Goal: Find specific page/section: Find specific page/section

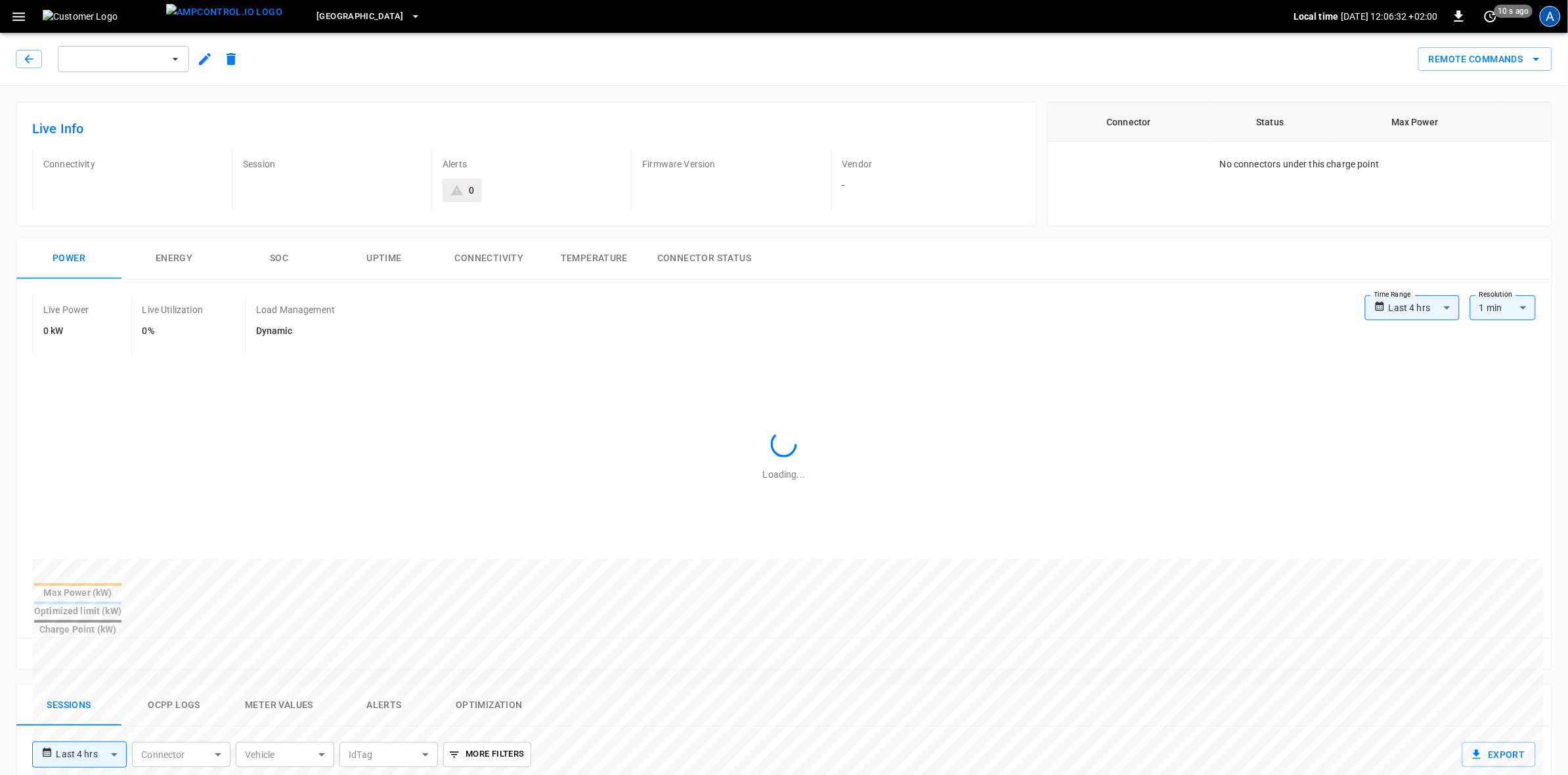
click at [1550, 17] on div "A" at bounding box center [1550, 17] width 21 height 21
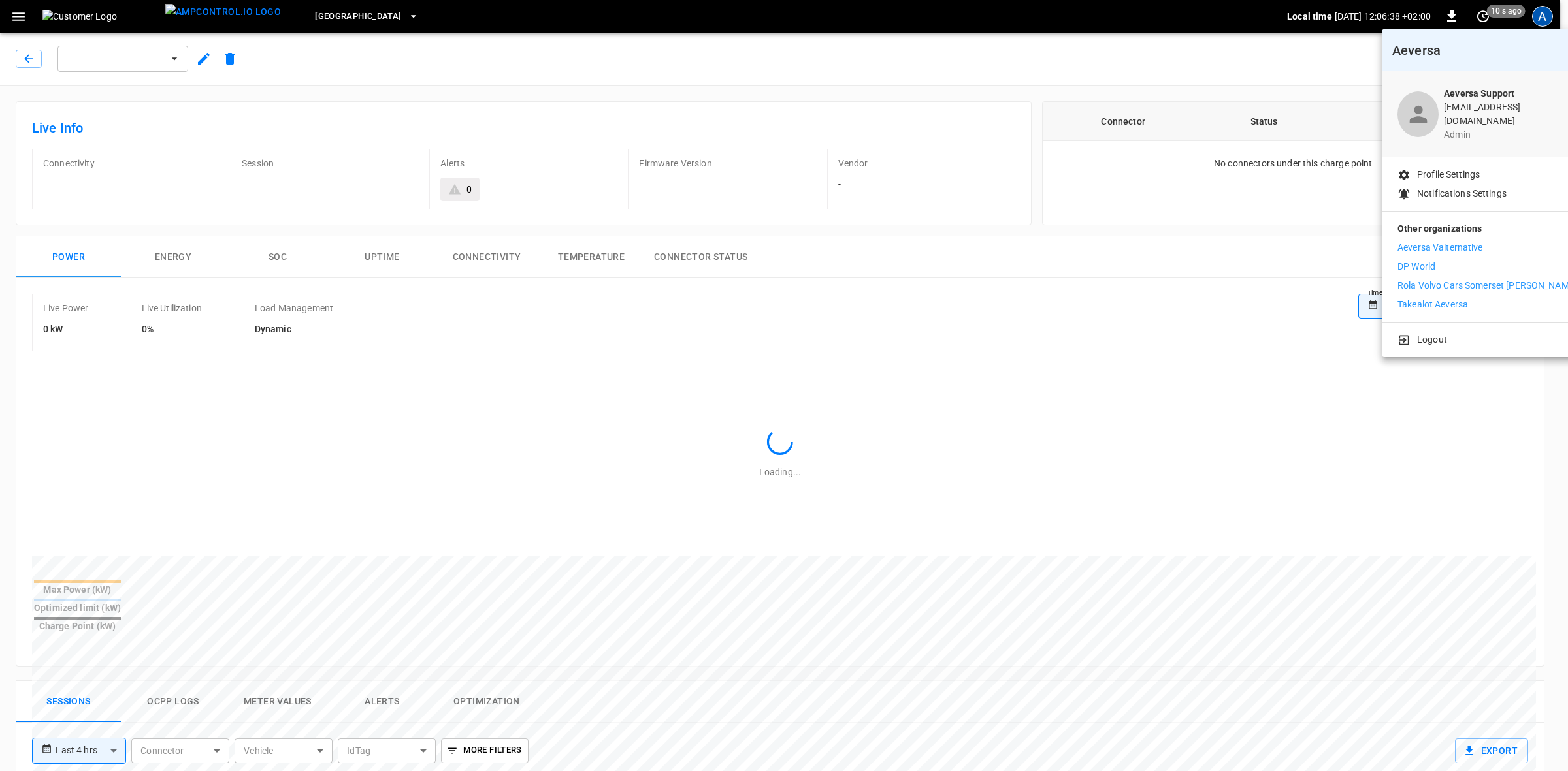
click at [402, 13] on div at bounding box center [784, 386] width 1568 height 771
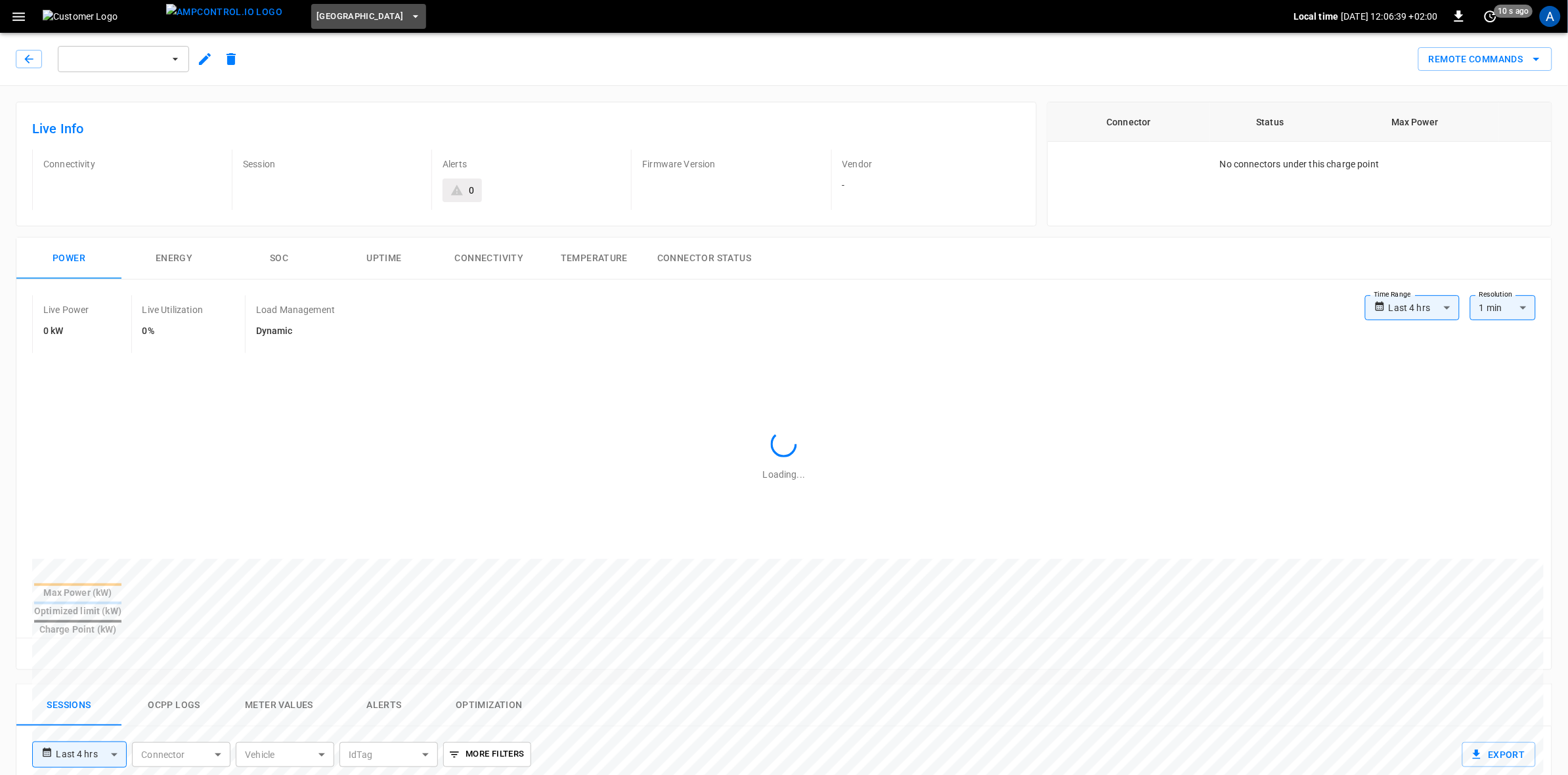
click at [409, 14] on icon "button" at bounding box center [415, 17] width 13 height 13
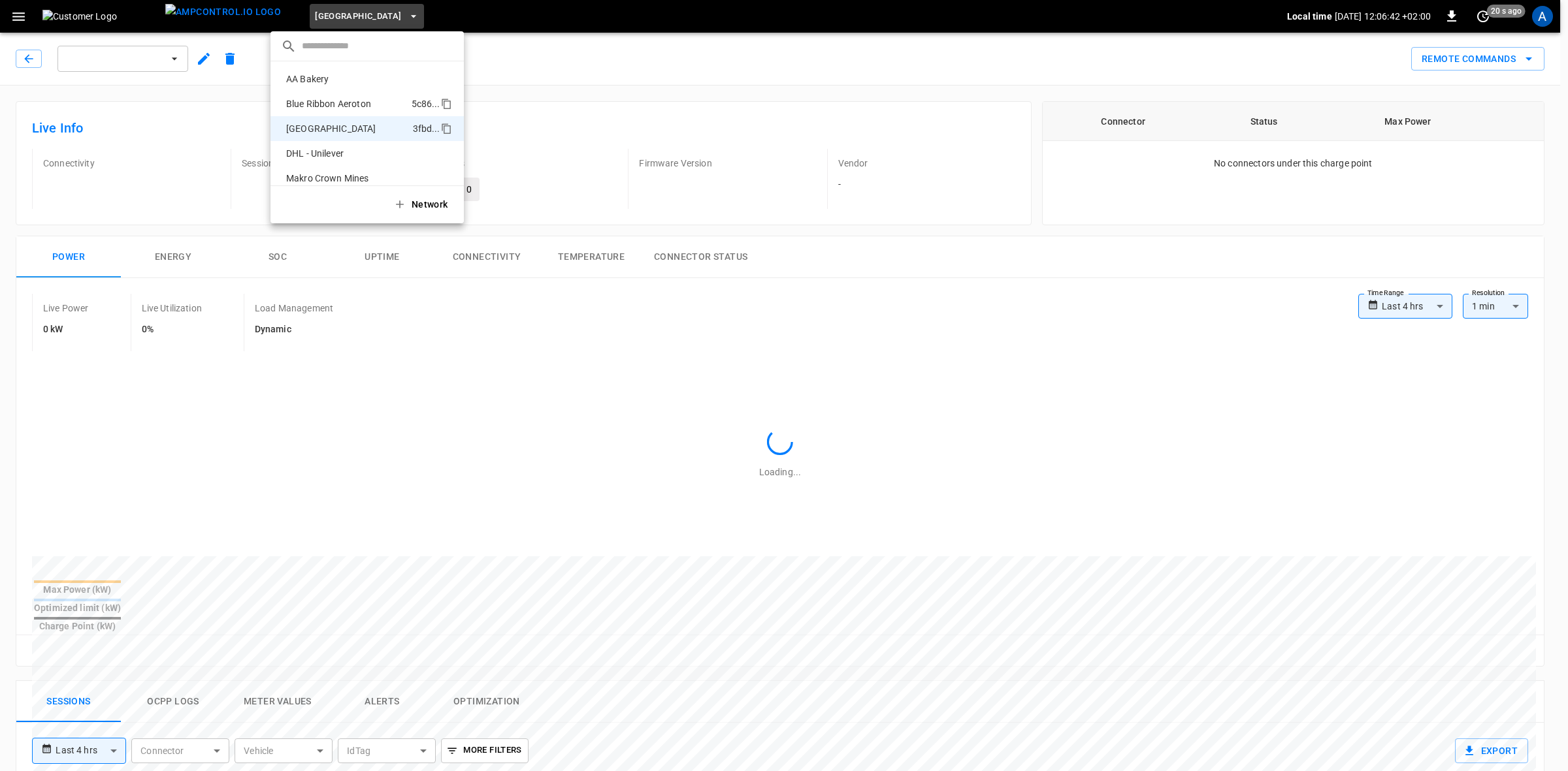
click at [310, 103] on p "Blue Ribbon Aeroton" at bounding box center [346, 103] width 131 height 13
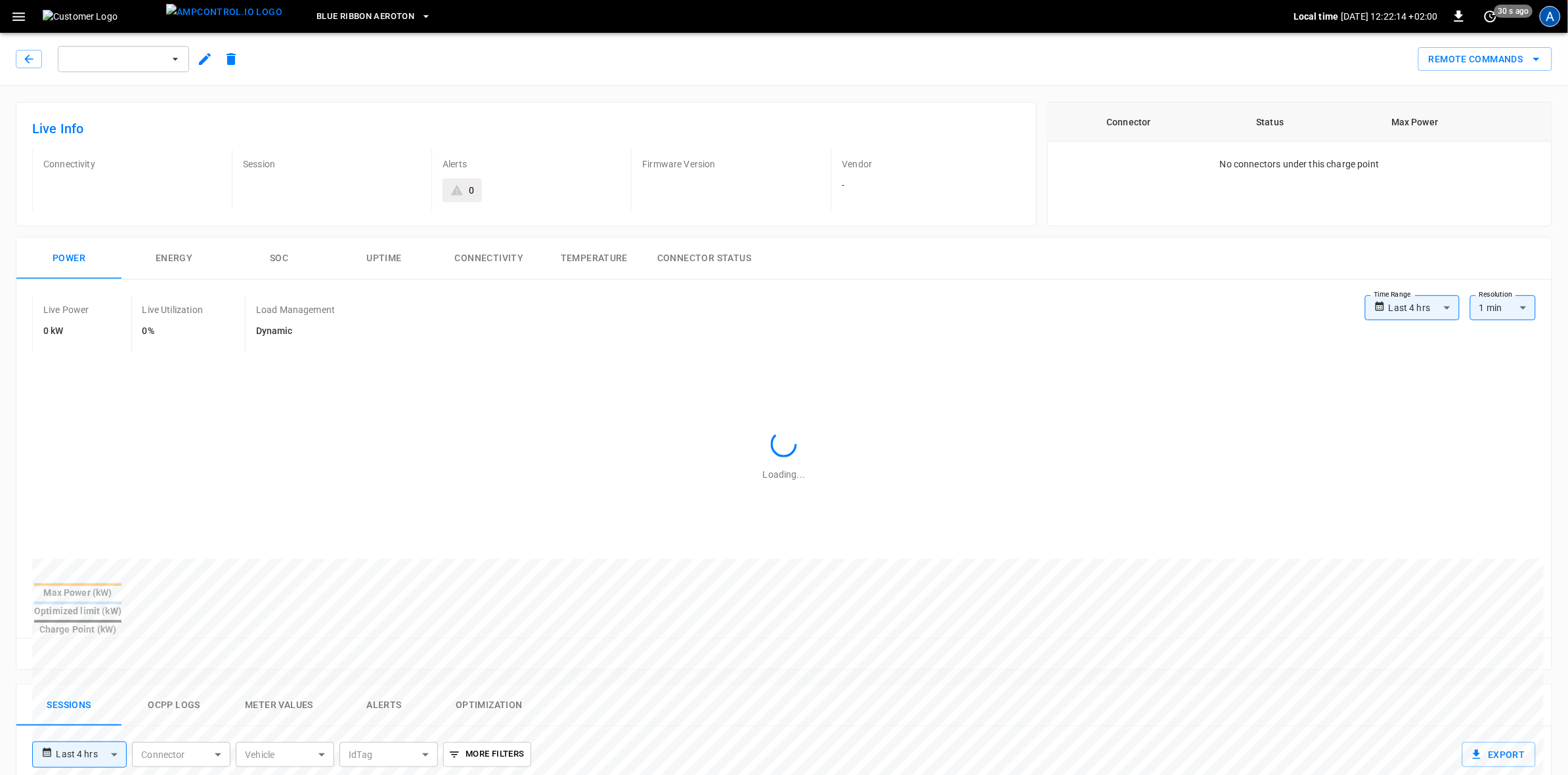
click at [1551, 23] on div "A" at bounding box center [1550, 17] width 21 height 21
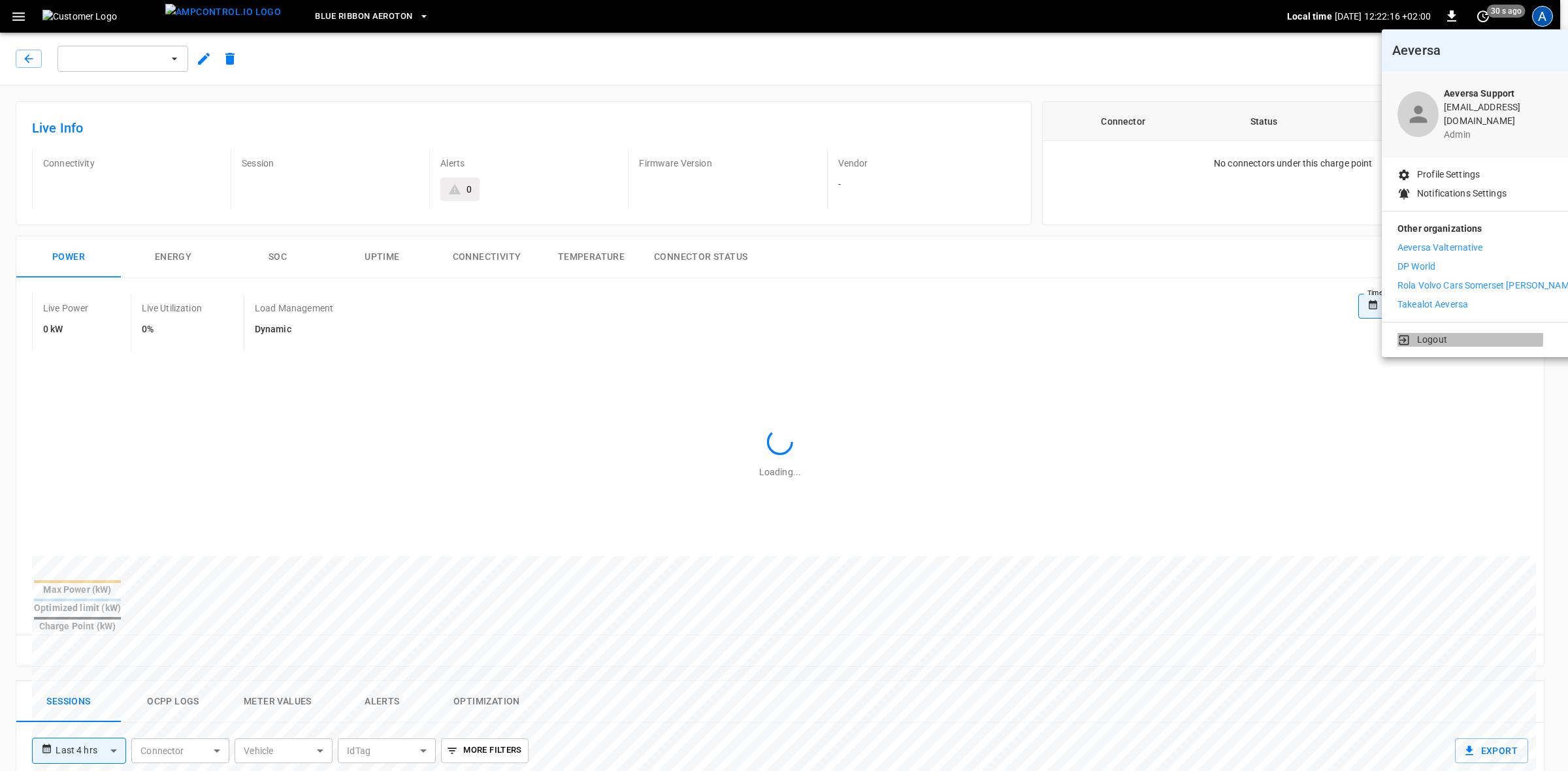
click at [1414, 333] on li "Logout" at bounding box center [1487, 340] width 180 height 14
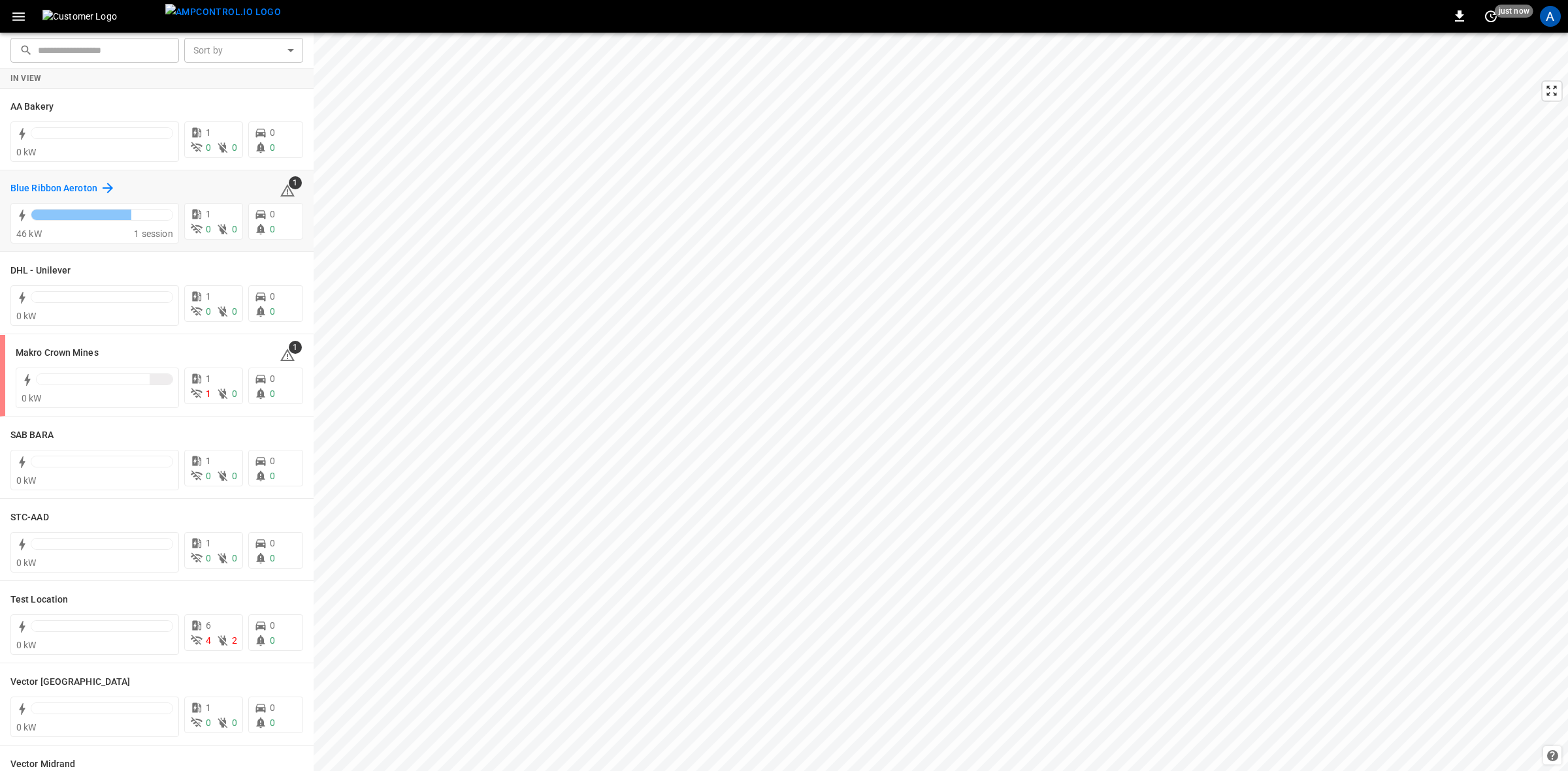
click at [34, 193] on h6 "Blue Ribbon Aeroton" at bounding box center [53, 189] width 87 height 14
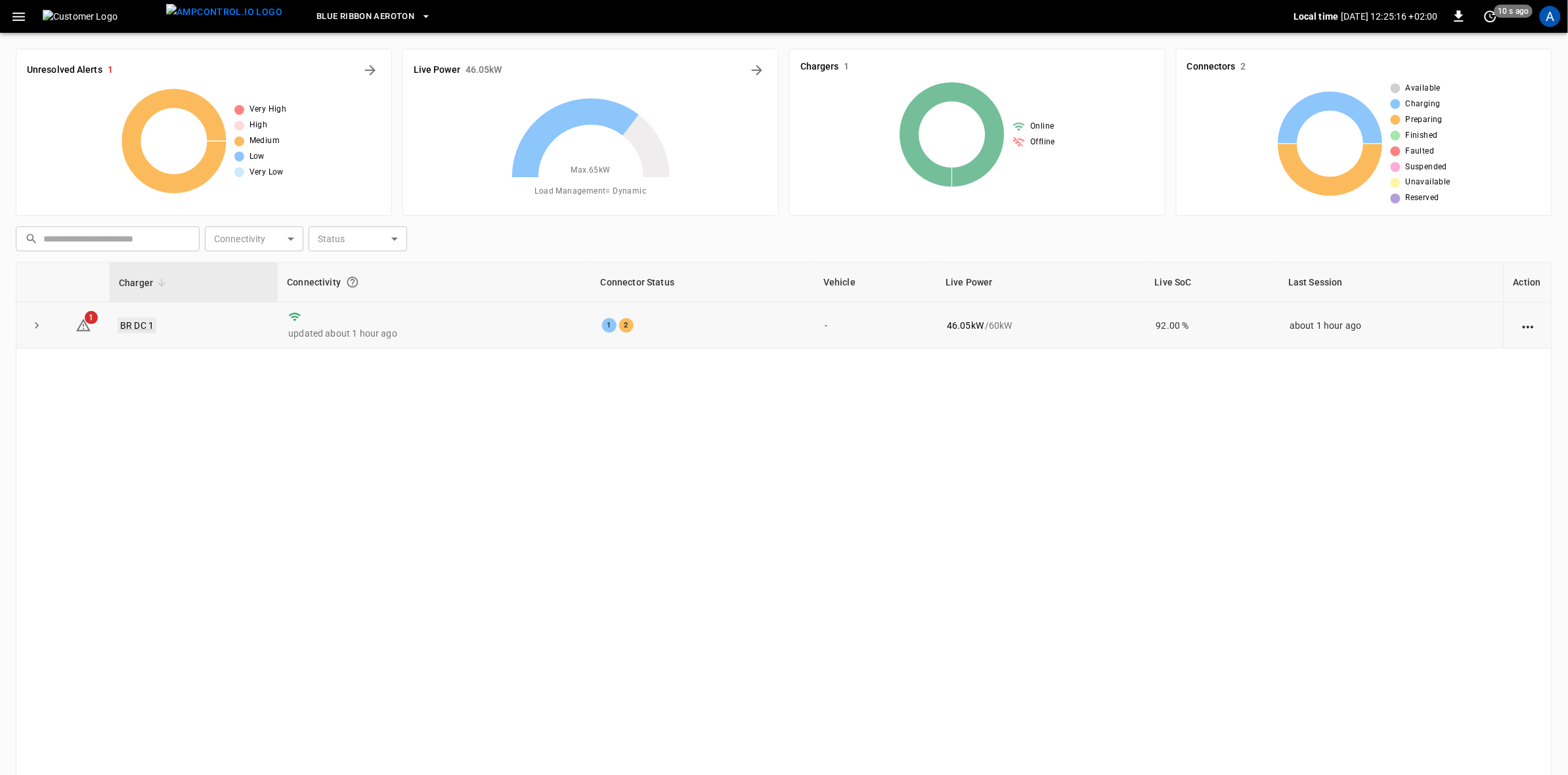
click at [145, 330] on link "BR DC 1" at bounding box center [136, 325] width 39 height 16
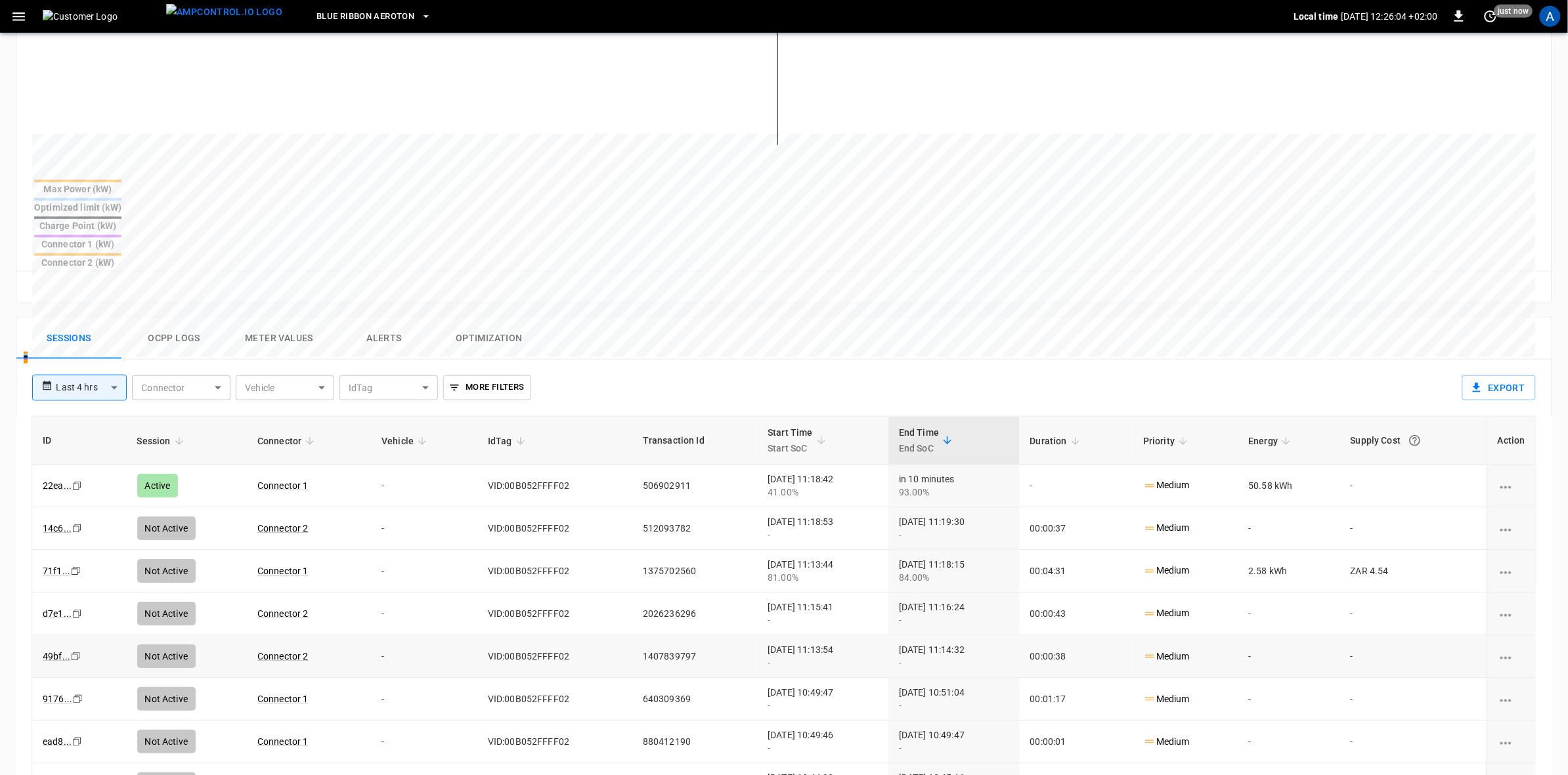
scroll to position [410, 0]
